Goal: Information Seeking & Learning: Learn about a topic

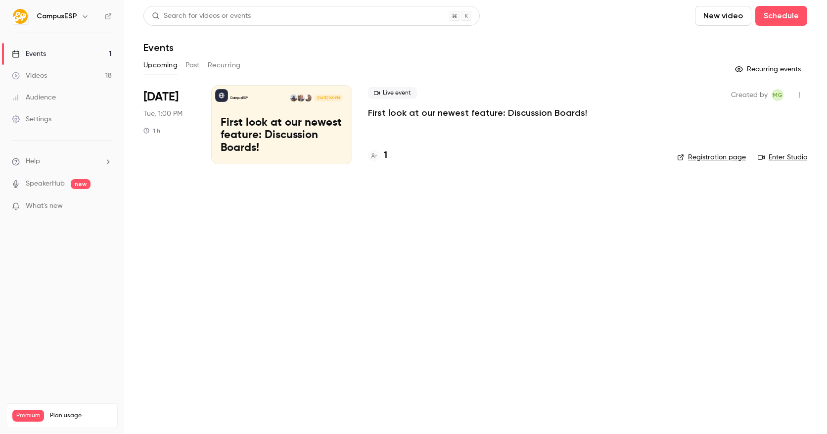
click at [86, 14] on icon "button" at bounding box center [85, 16] width 8 height 8
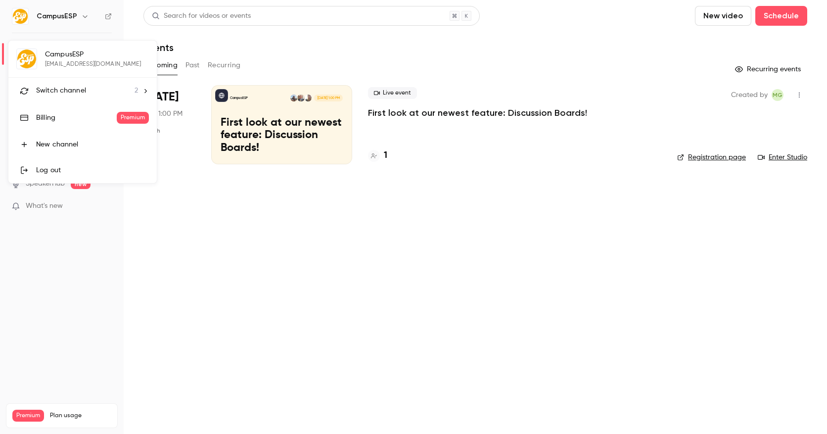
click at [81, 90] on span "Switch channel" at bounding box center [61, 91] width 50 height 10
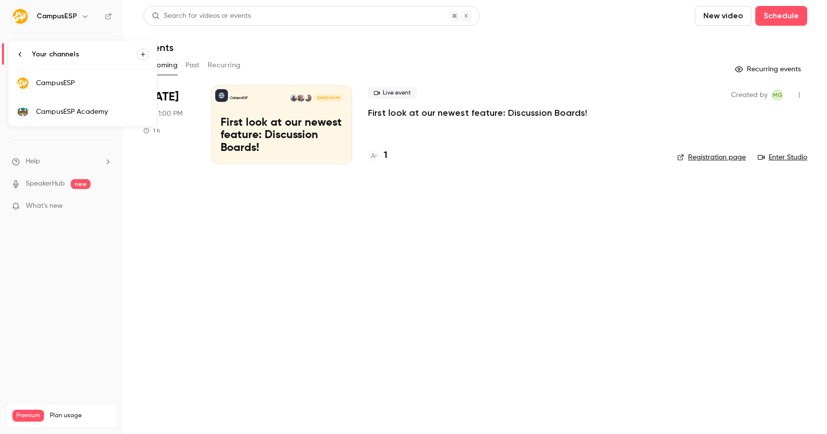
click at [80, 112] on div "CampusESP Academy" at bounding box center [92, 112] width 113 height 10
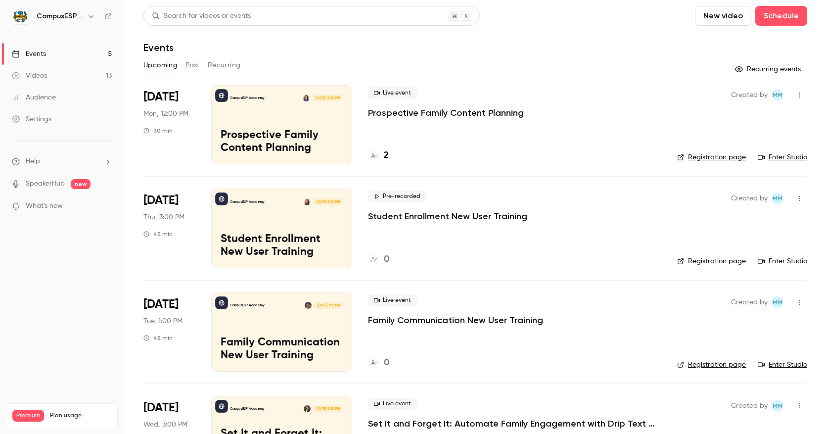
click at [61, 73] on link "Videos 13" at bounding box center [62, 76] width 124 height 22
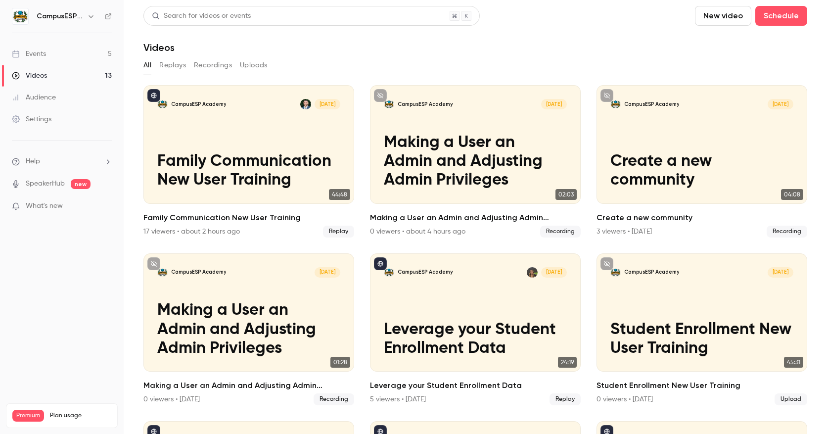
click at [206, 66] on button "Recordings" at bounding box center [213, 65] width 38 height 16
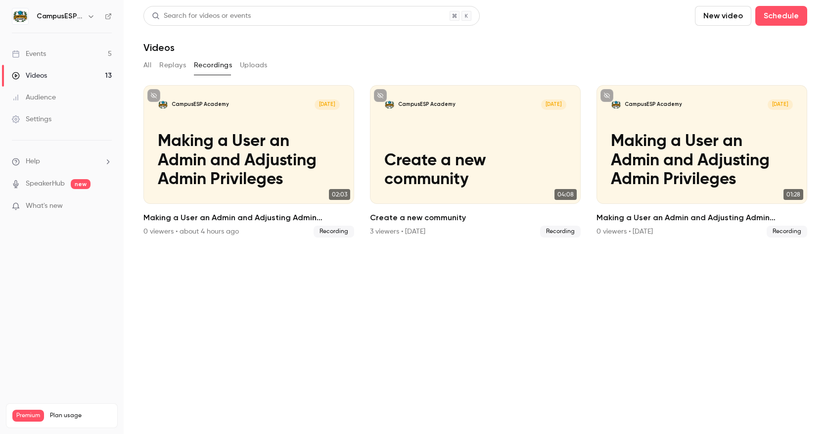
click at [88, 14] on icon "button" at bounding box center [91, 16] width 8 height 8
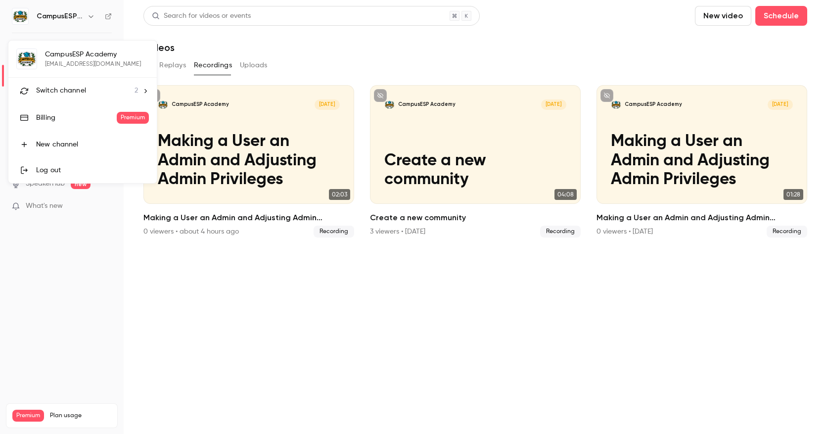
click at [252, 389] on div at bounding box center [413, 217] width 827 height 434
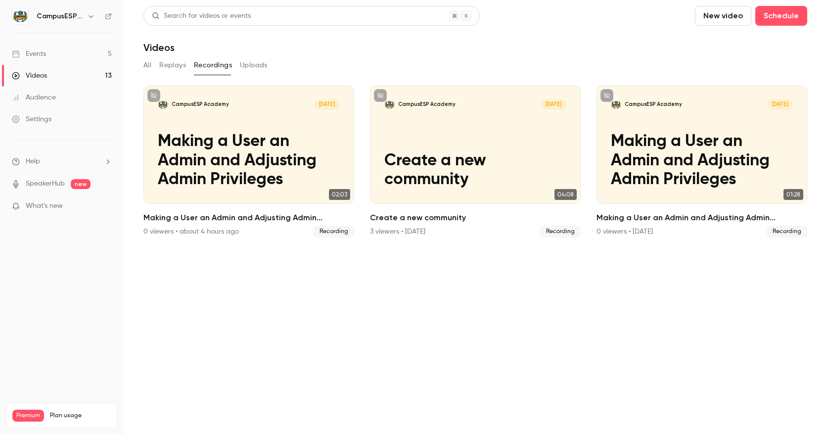
click at [67, 20] on h6 "CampusESP Academy" at bounding box center [60, 16] width 46 height 10
click at [90, 17] on icon "button" at bounding box center [90, 16] width 4 height 2
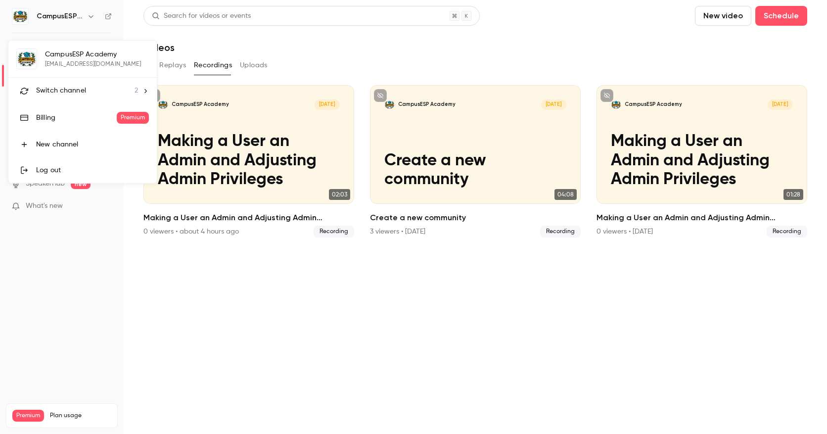
click at [82, 19] on div at bounding box center [413, 217] width 827 height 434
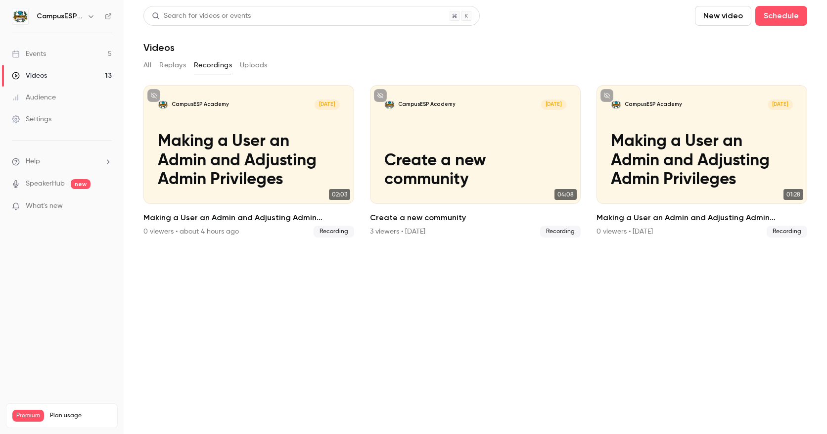
click at [95, 15] on button "button" at bounding box center [91, 16] width 12 height 12
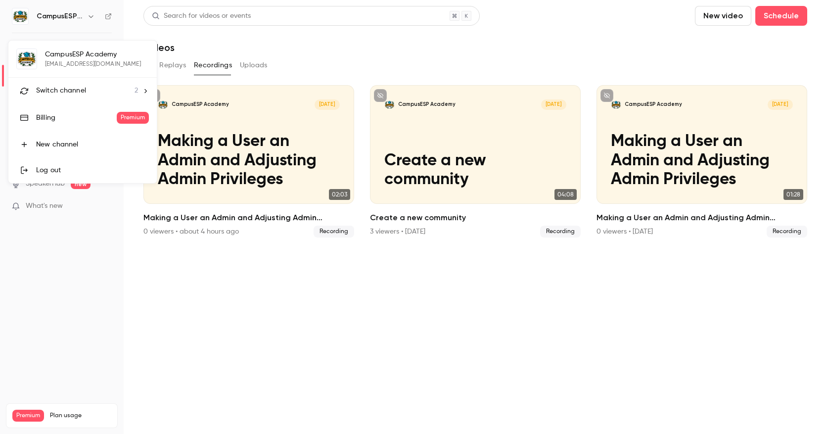
click at [83, 323] on div at bounding box center [413, 217] width 827 height 434
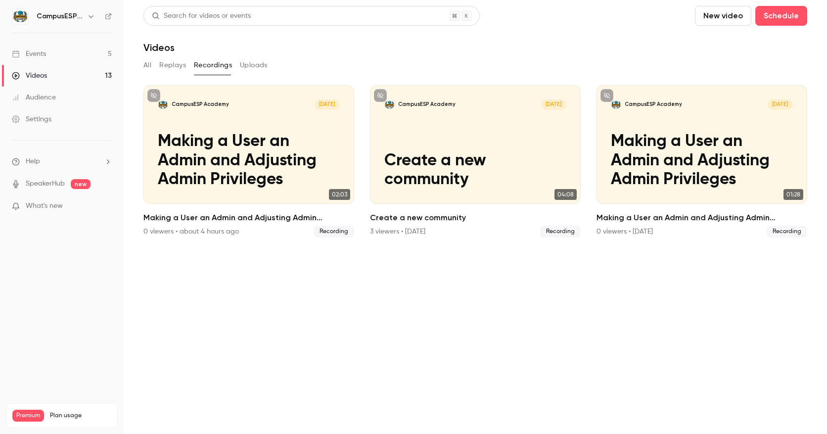
click at [89, 17] on icon "button" at bounding box center [91, 16] width 8 height 8
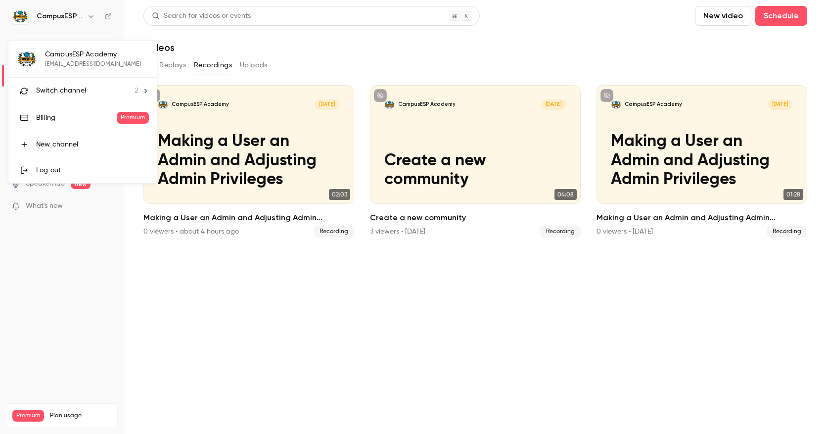
click at [224, 36] on div at bounding box center [413, 217] width 827 height 434
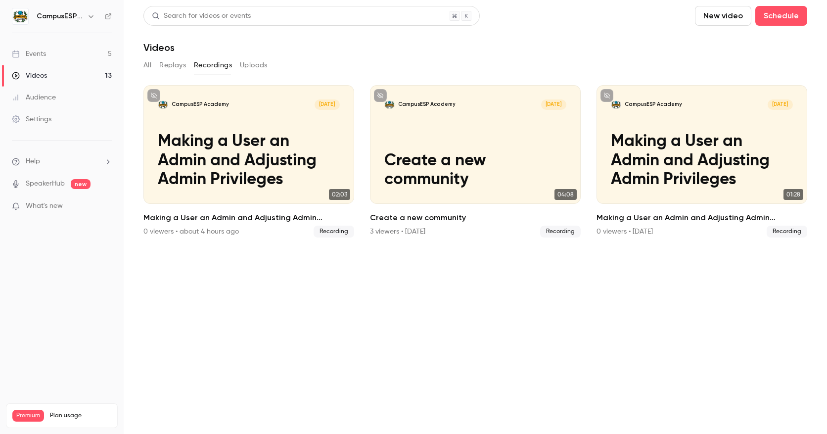
click at [47, 75] on link "Videos 13" at bounding box center [62, 76] width 124 height 22
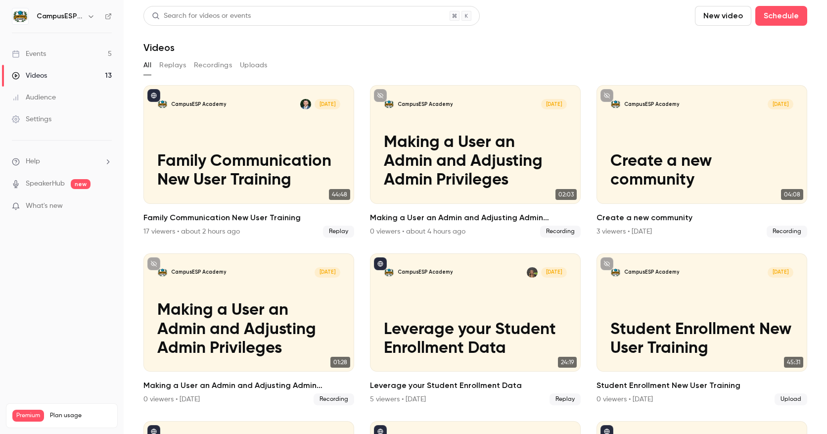
click at [53, 55] on link "Events 5" at bounding box center [62, 54] width 124 height 22
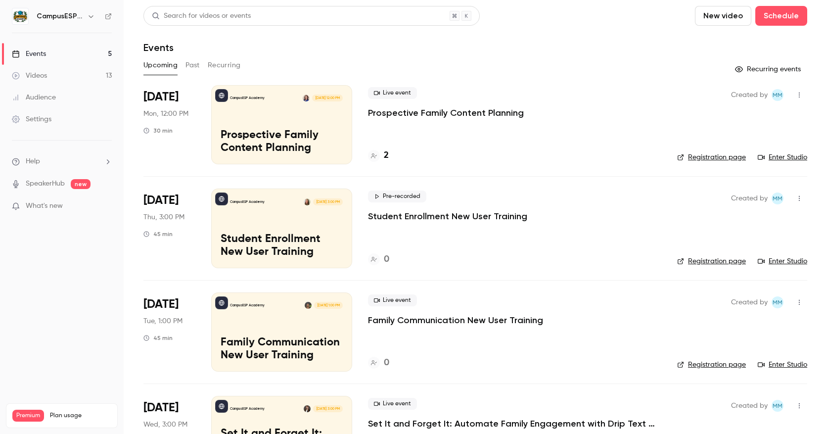
click at [382, 155] on div "2" at bounding box center [378, 155] width 21 height 13
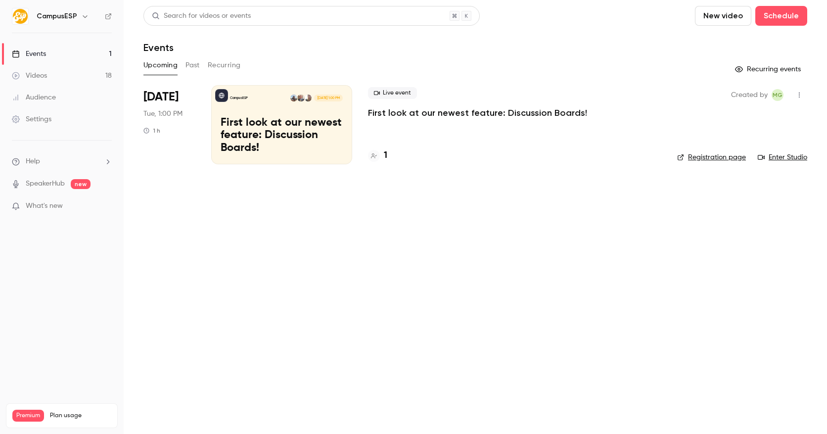
click at [69, 15] on h6 "CampusESP" at bounding box center [57, 16] width 41 height 10
click at [82, 13] on icon "button" at bounding box center [85, 16] width 8 height 8
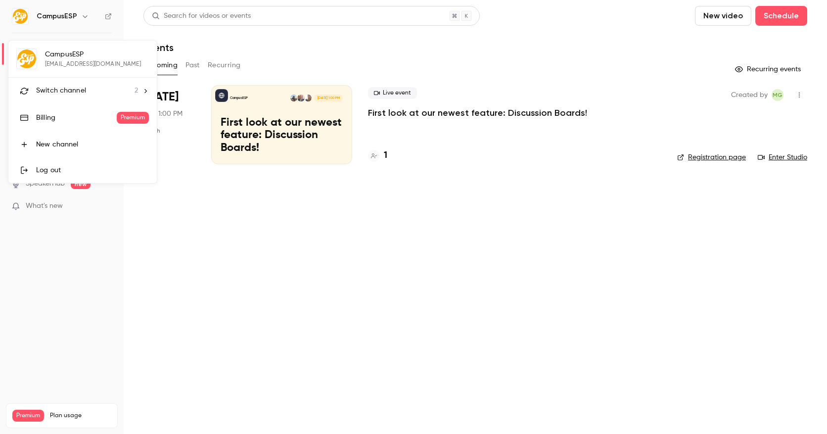
drag, startPoint x: 70, startPoint y: 83, endPoint x: 74, endPoint y: 91, distance: 9.1
click at [70, 84] on li "Switch channel 2" at bounding box center [82, 91] width 148 height 26
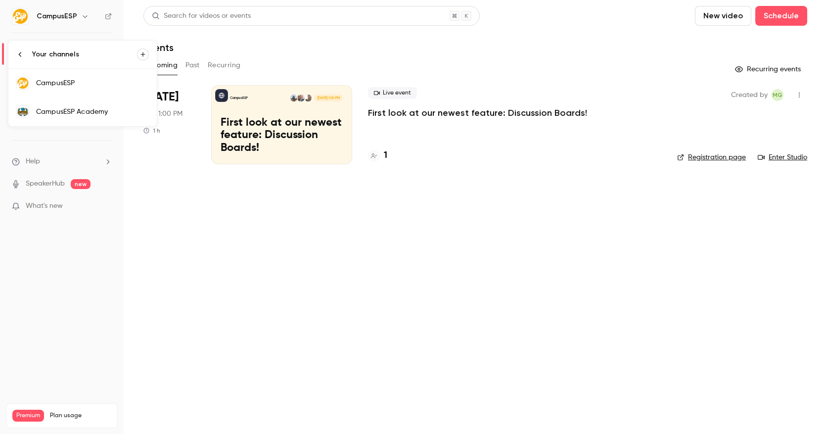
click at [68, 107] on div "CampusESP Academy" at bounding box center [92, 112] width 113 height 10
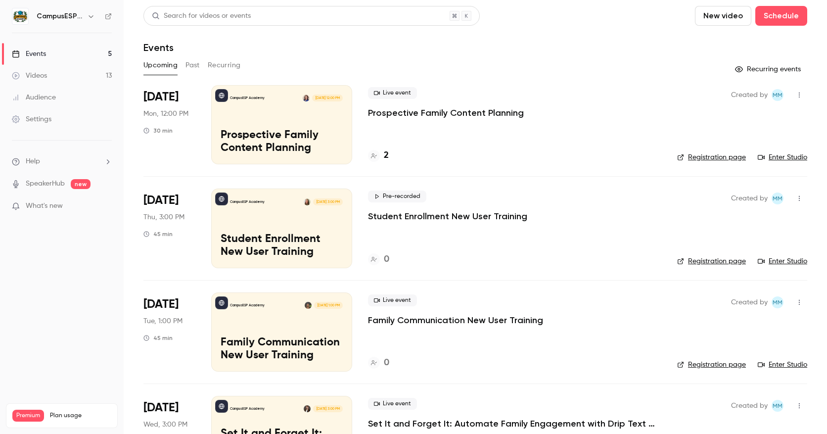
click at [191, 68] on button "Past" at bounding box center [192, 65] width 14 height 16
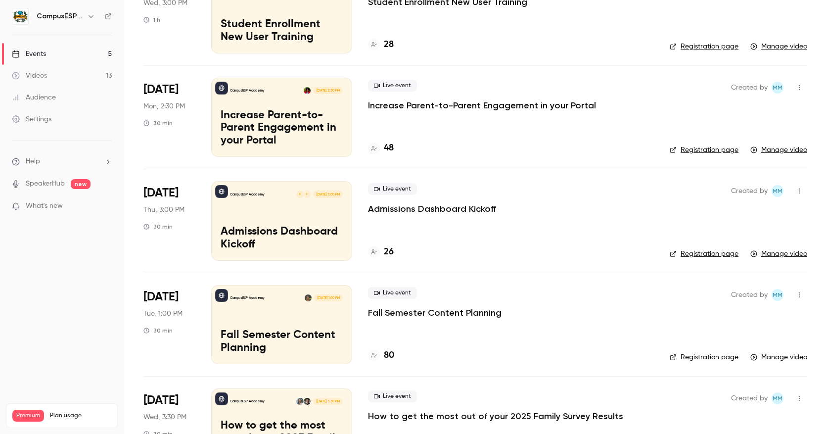
scroll to position [332, 0]
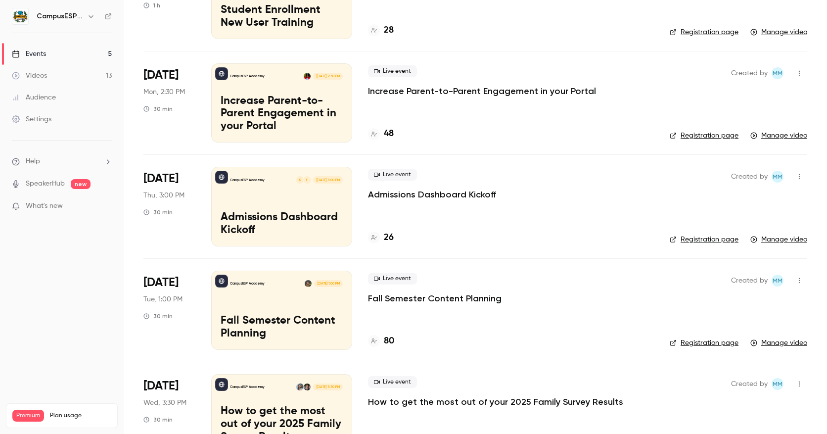
click at [476, 191] on p "Admissions Dashboard Kickoff" at bounding box center [432, 194] width 128 height 12
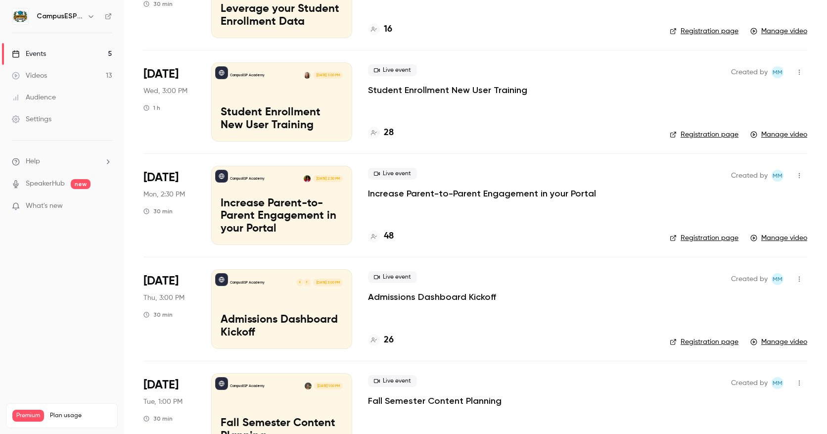
scroll to position [230, 0]
click at [461, 298] on p "Admissions Dashboard Kickoff" at bounding box center [432, 296] width 128 height 12
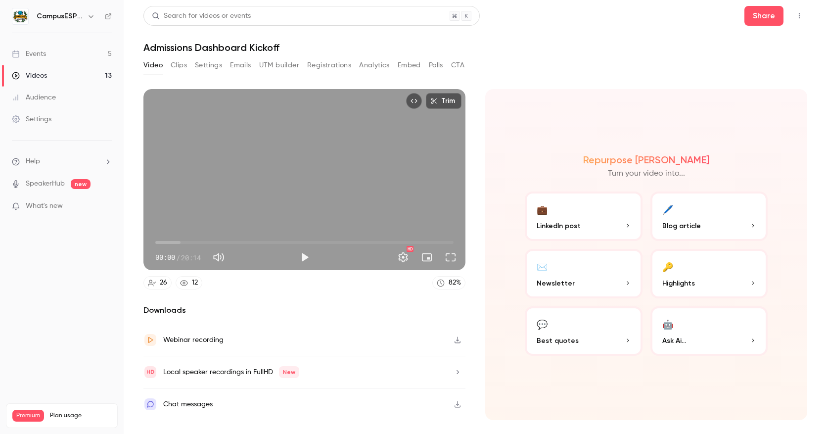
click at [336, 66] on button "Registrations" at bounding box center [329, 65] width 44 height 16
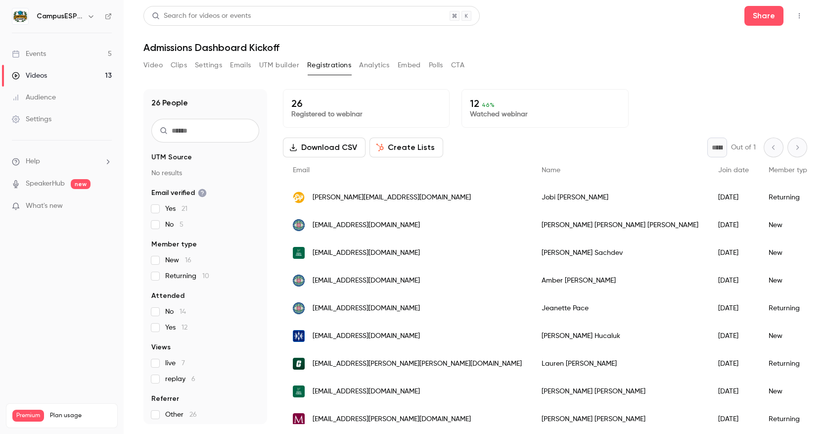
click at [159, 382] on label "replay 6" at bounding box center [205, 379] width 108 height 10
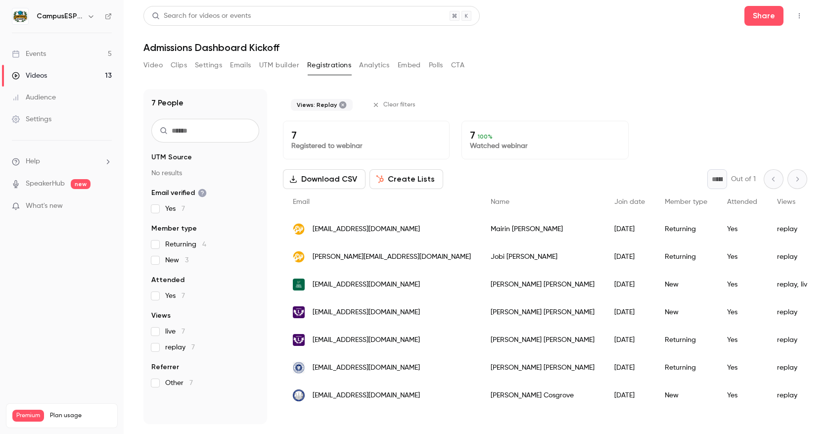
click at [64, 52] on link "Events 5" at bounding box center [62, 54] width 124 height 22
